Goal: Task Accomplishment & Management: Manage account settings

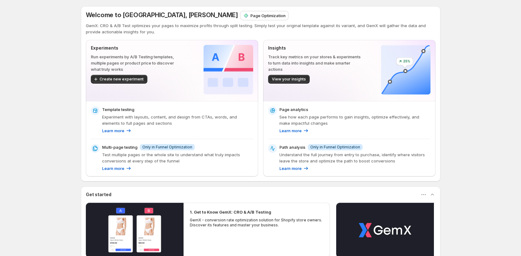
click at [465, 81] on div "Welcome to GemX, [PERSON_NAME] Page Optimization GemX: CRO & A/B Test optimizes…" at bounding box center [260, 177] width 521 height 355
click at [26, 100] on div "Welcome to GemX, [PERSON_NAME] Page Optimization GemX: CRO & A/B Test optimizes…" at bounding box center [260, 177] width 521 height 355
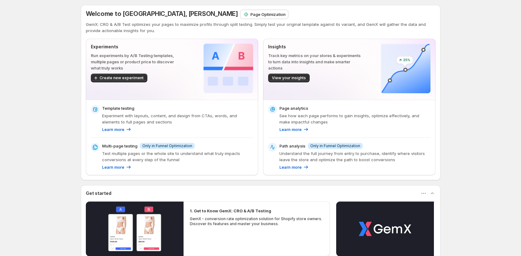
click at [250, 16] on p "Page Optimization" at bounding box center [267, 14] width 35 height 6
click at [250, 14] on p "Page Optimization" at bounding box center [267, 14] width 35 height 6
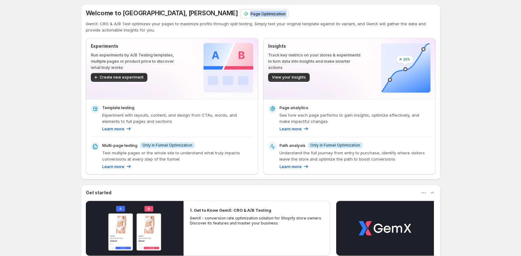
scroll to position [0, 0]
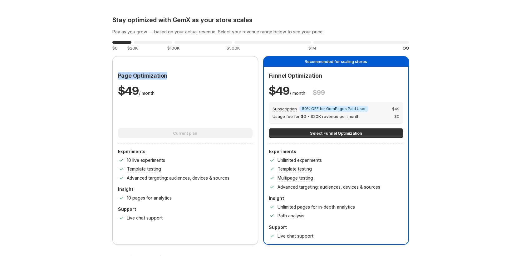
drag, startPoint x: 174, startPoint y: 76, endPoint x: 102, endPoint y: 77, distance: 71.8
drag, startPoint x: 310, startPoint y: 76, endPoint x: 267, endPoint y: 77, distance: 43.1
click at [268, 77] on div "Funnel Optimization $ 49 / month $ 99 Subscription Info 50% OFF for GemPages Pa…" at bounding box center [336, 156] width 144 height 178
